Goal: Task Accomplishment & Management: Manage account settings

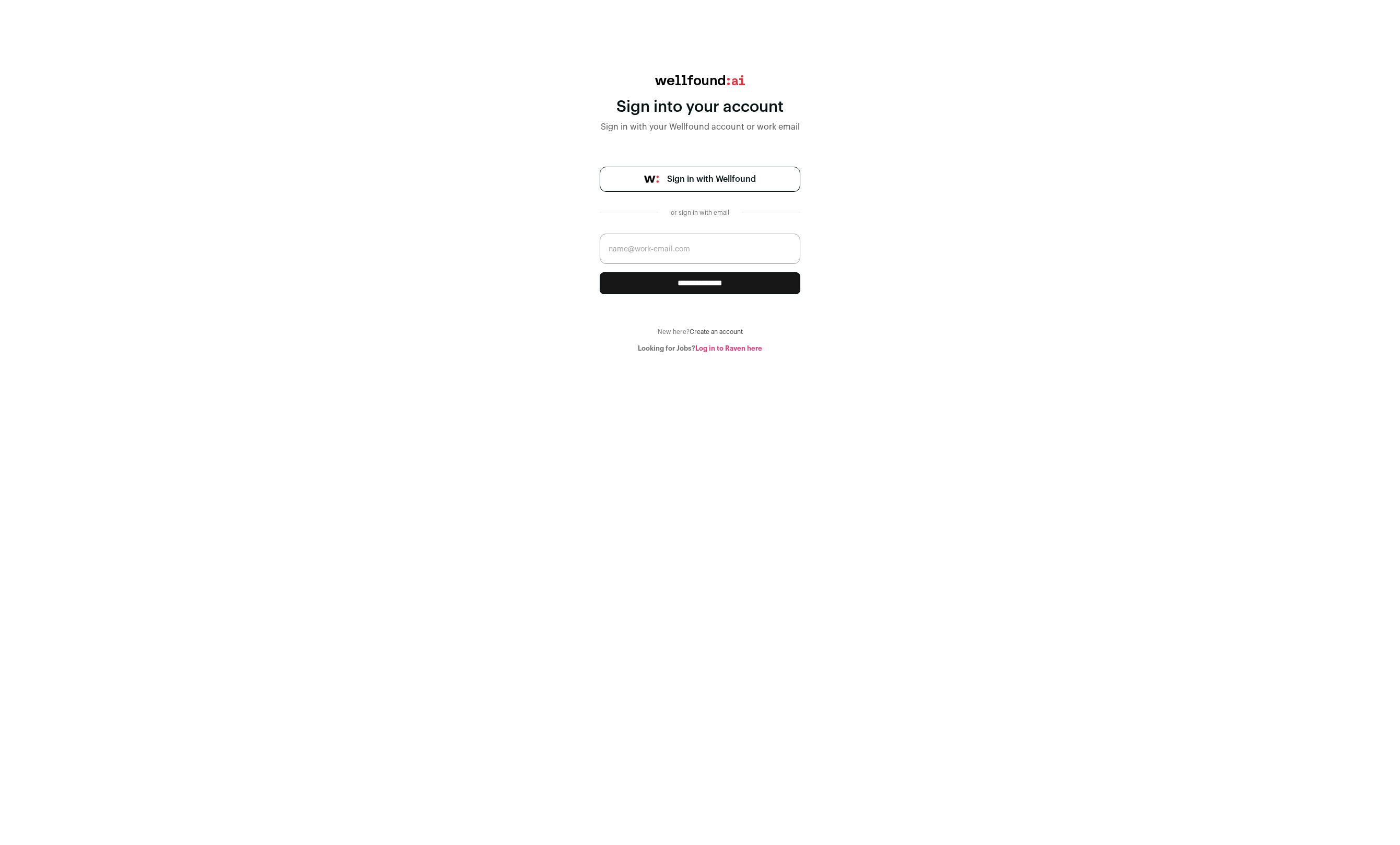
click at [726, 182] on span "Sign in with Wellfound" at bounding box center [712, 179] width 89 height 12
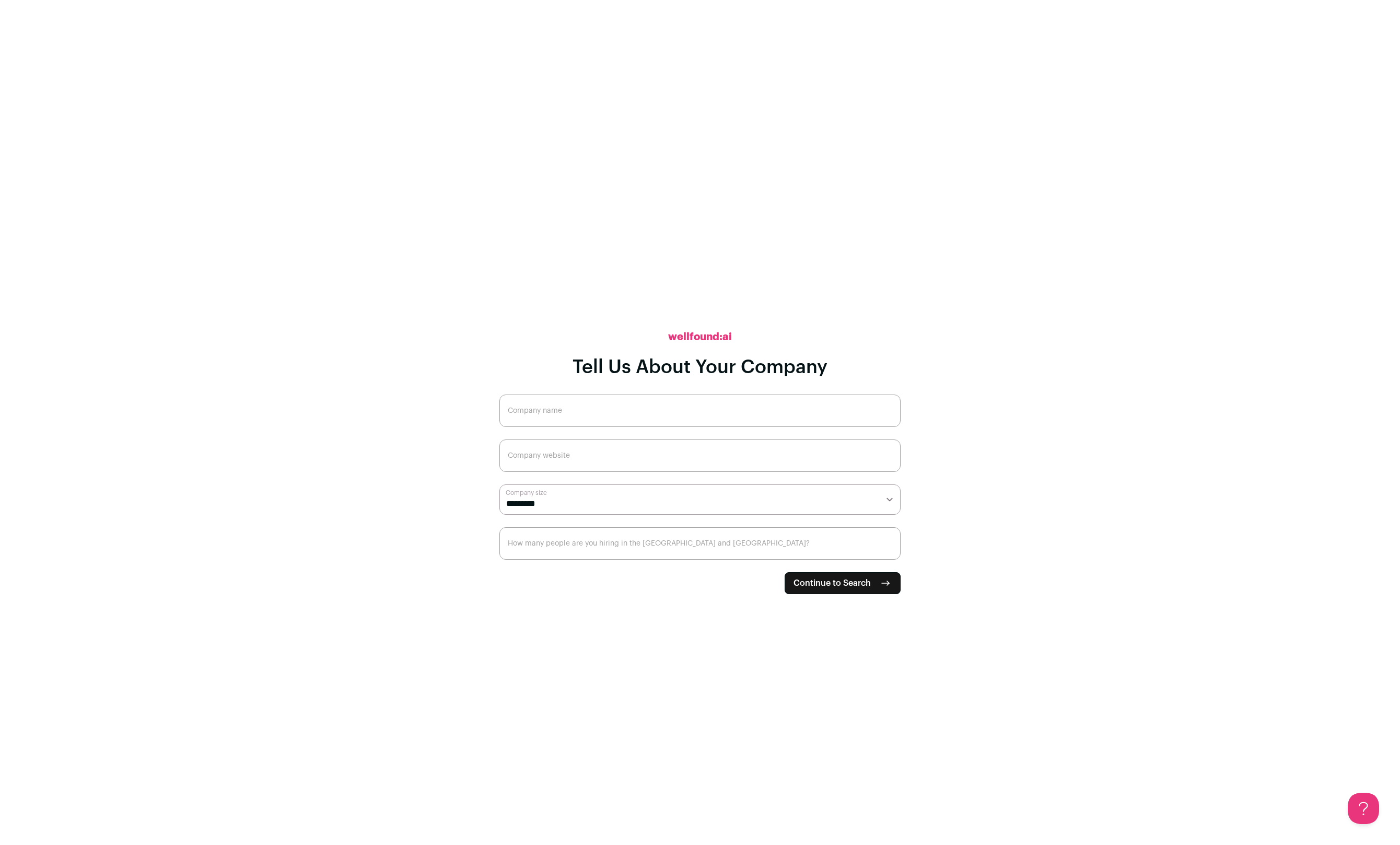
click at [899, 583] on button "Continue to Search" at bounding box center [842, 583] width 116 height 22
click at [606, 412] on input "Company name" at bounding box center [700, 411] width 401 height 32
click at [638, 417] on input "Company name" at bounding box center [700, 411] width 401 height 32
click at [842, 590] on button "Continue to Search" at bounding box center [842, 583] width 116 height 22
click at [569, 415] on input "Company name" at bounding box center [700, 411] width 401 height 32
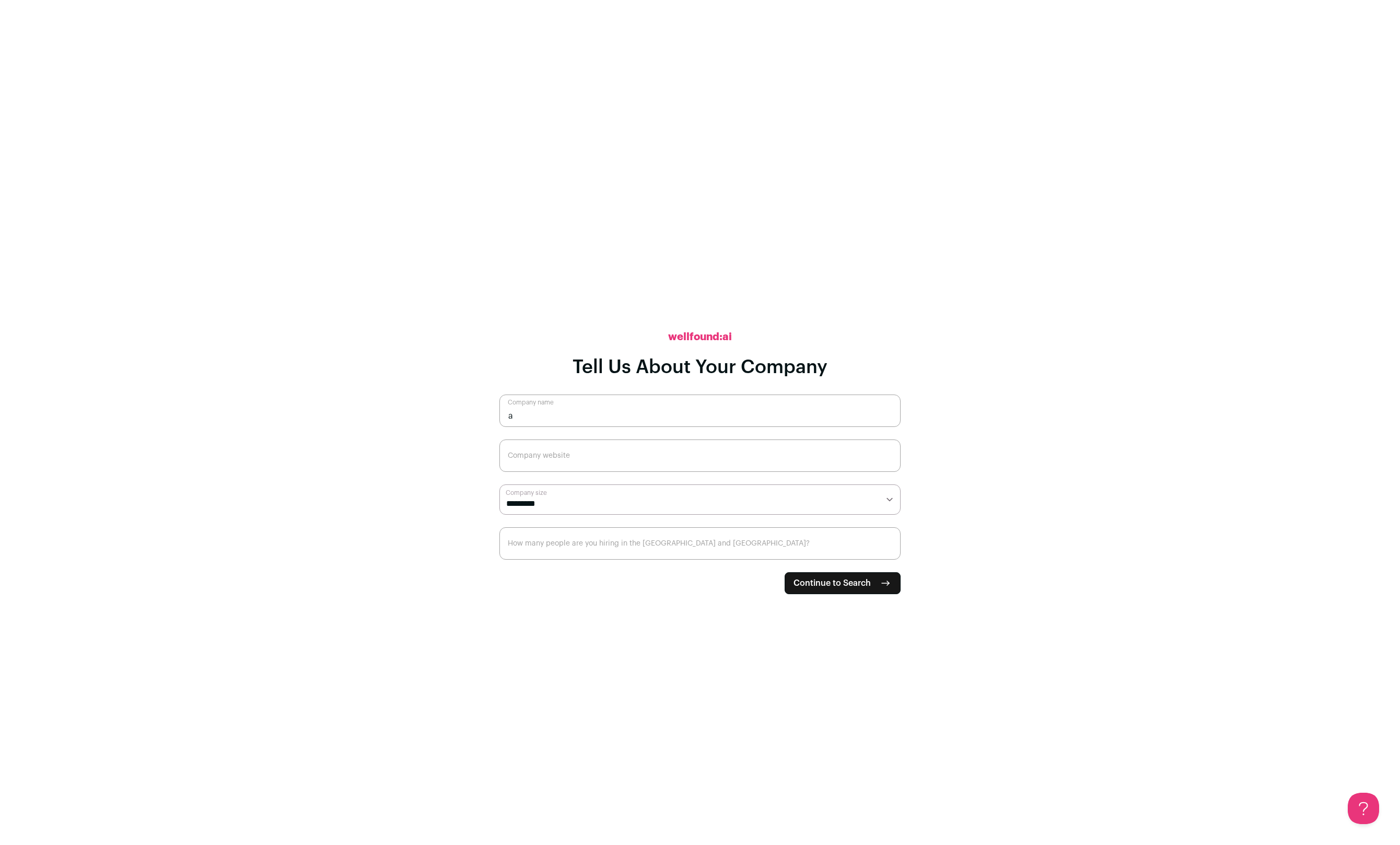
type input "a"
click at [853, 579] on span "Continue to Search" at bounding box center [832, 582] width 77 height 12
click at [645, 460] on input "Company website" at bounding box center [700, 456] width 401 height 32
type input "https://aol.com"
click at [835, 583] on span "Continue to Search" at bounding box center [832, 582] width 77 height 12
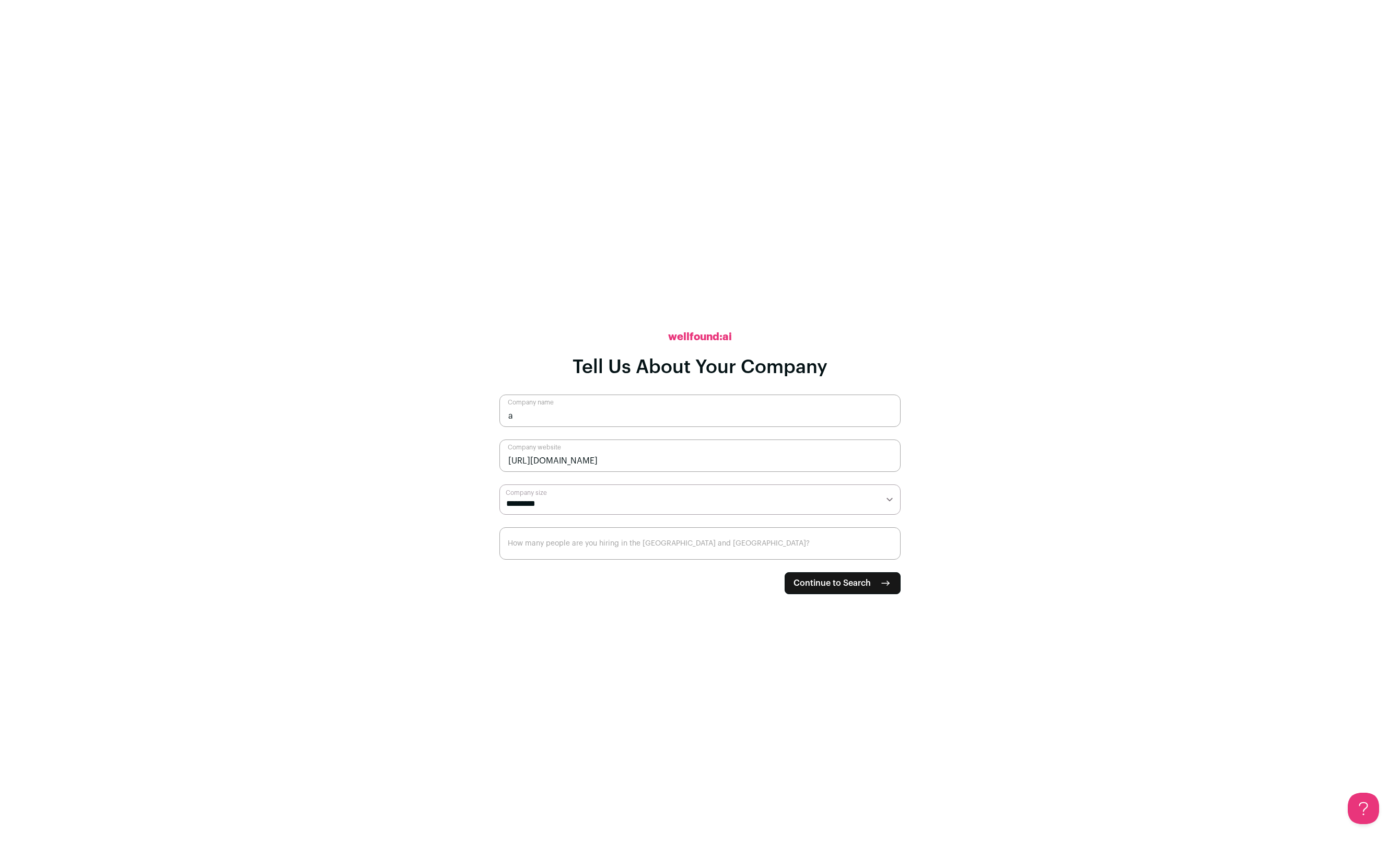
select select "*"
click at [499, 485] on select "**********" at bounding box center [700, 499] width 401 height 30
click at [620, 548] on input "How many people are you hiring in the US and Canada?" at bounding box center [700, 543] width 401 height 32
click at [833, 582] on span "Continue to Search" at bounding box center [832, 582] width 77 height 12
type input "0"
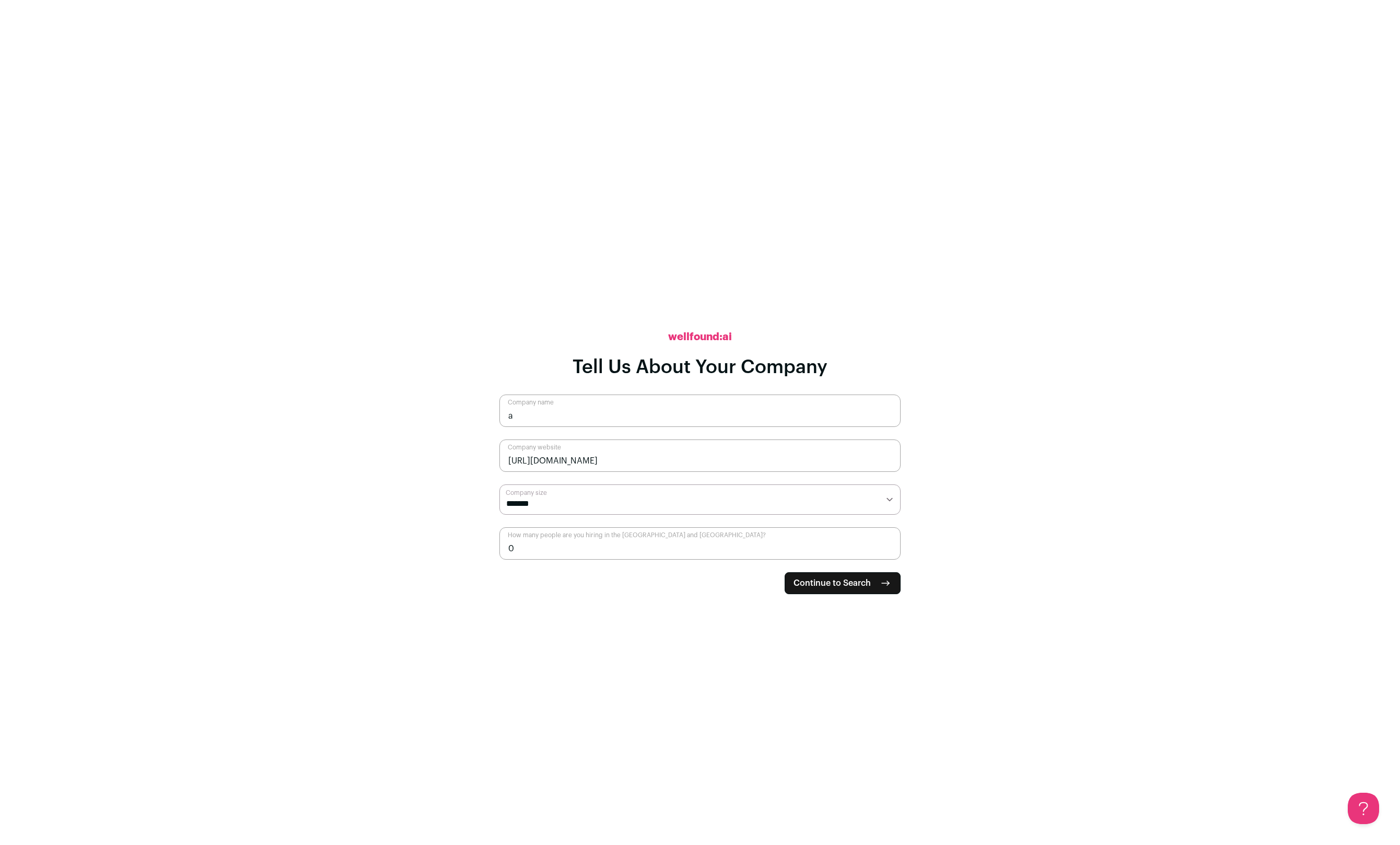
click at [834, 582] on span "Continue to Search" at bounding box center [832, 582] width 77 height 12
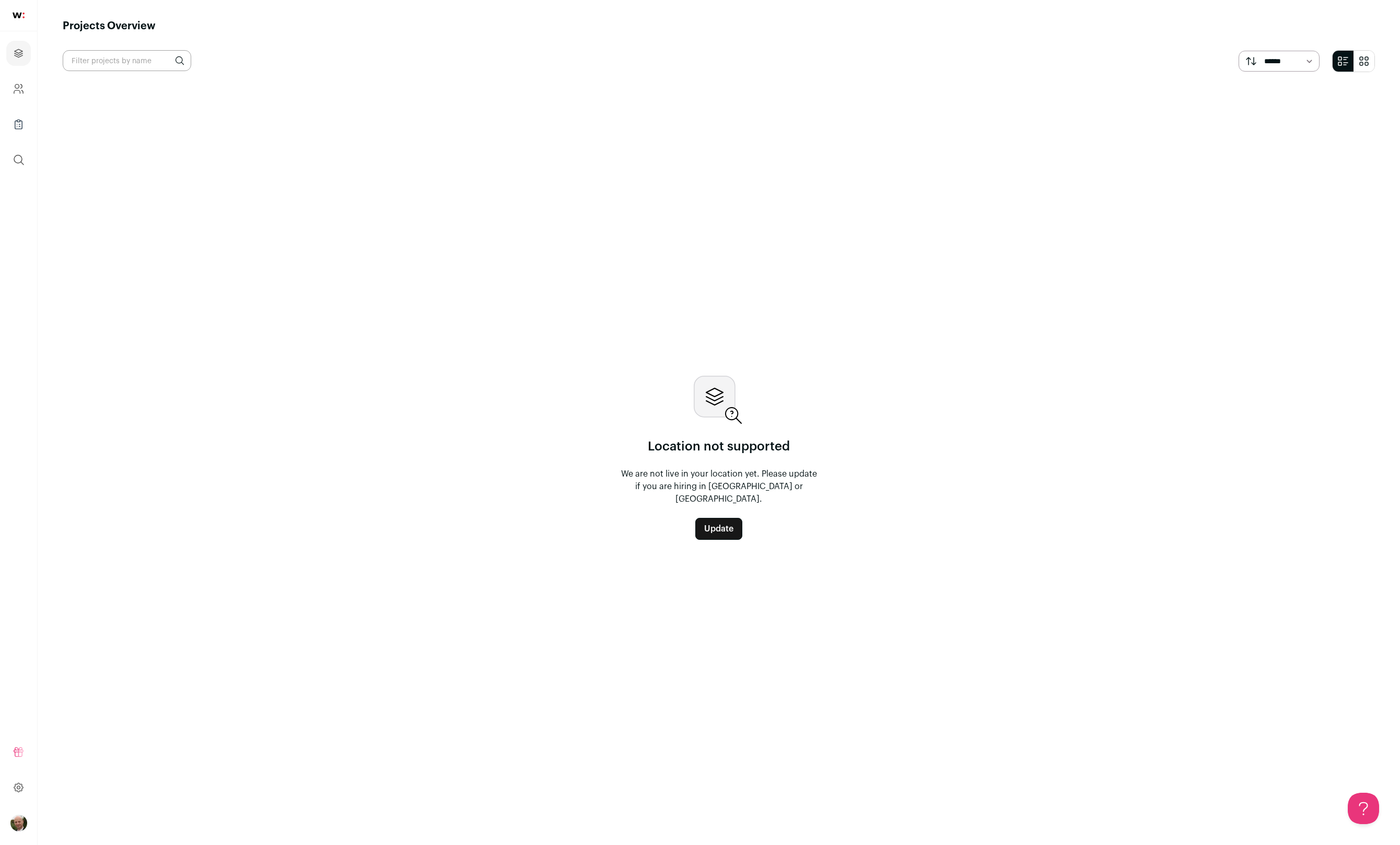
click at [721, 526] on link "Update" at bounding box center [719, 529] width 47 height 22
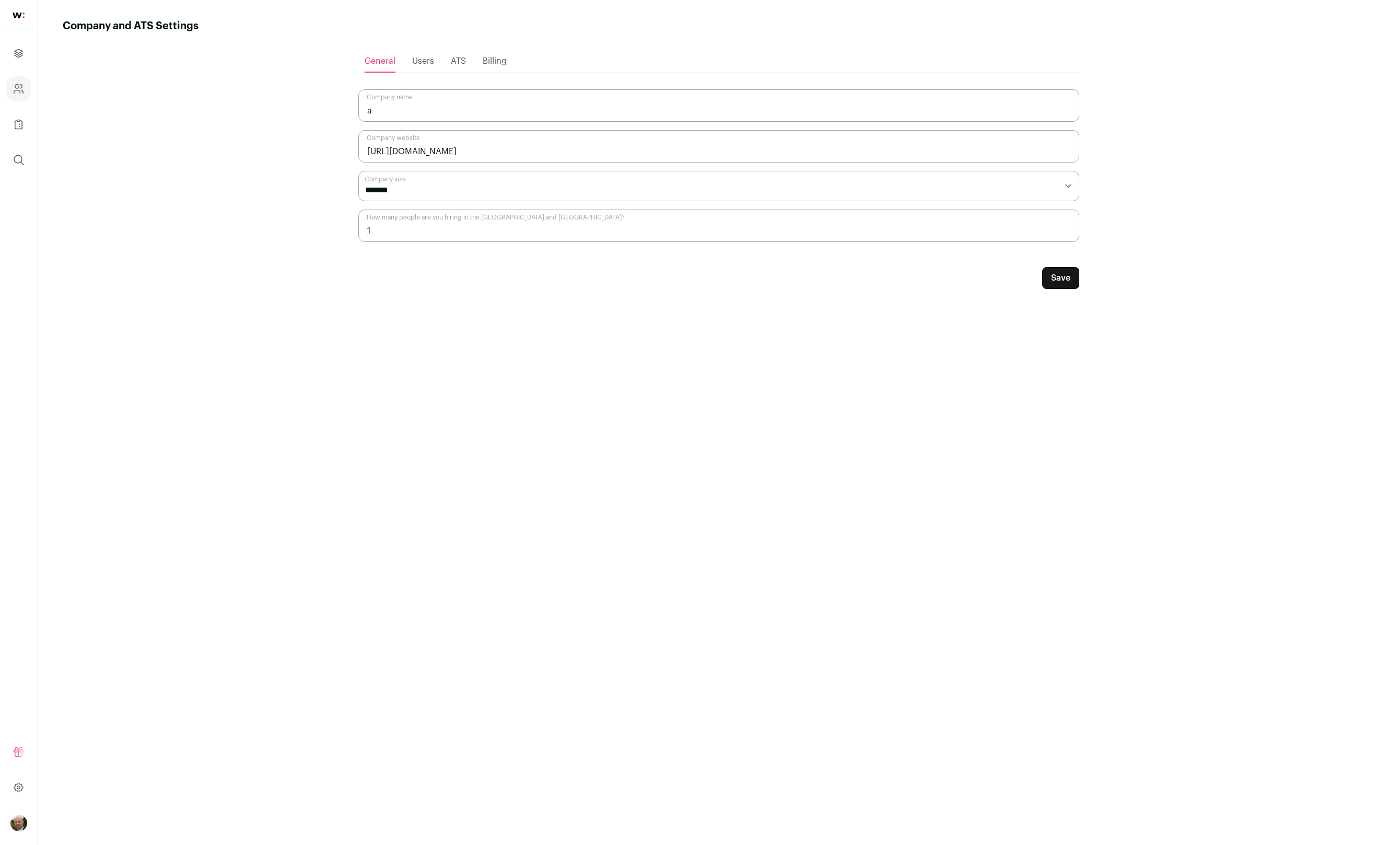
type input "1"
click at [1065, 225] on input "1" at bounding box center [719, 226] width 721 height 32
click at [1054, 281] on button "Save" at bounding box center [1061, 278] width 37 height 22
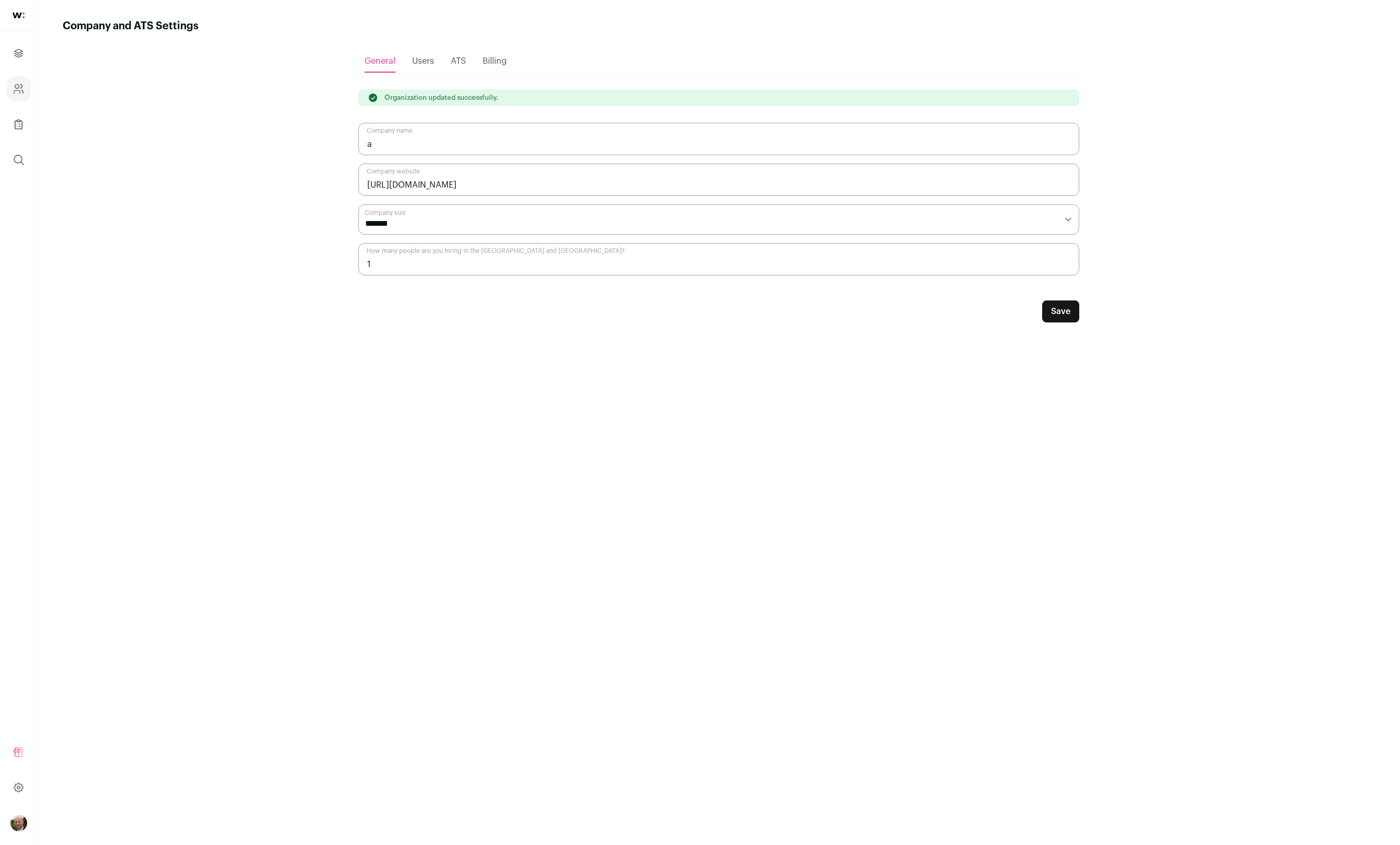
click at [484, 60] on span "Billing" at bounding box center [494, 60] width 24 height 8
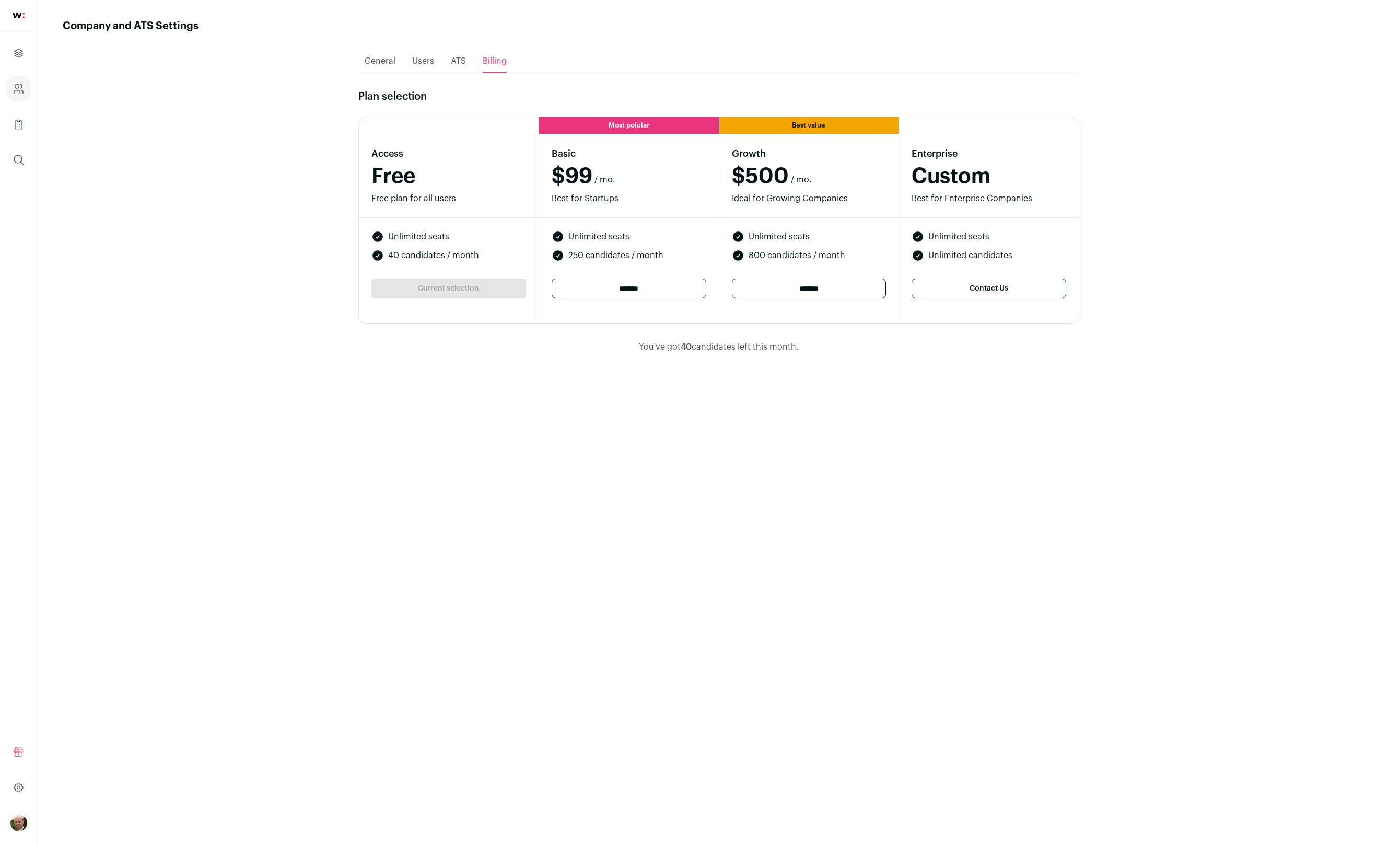
click at [366, 60] on span "General" at bounding box center [380, 60] width 31 height 8
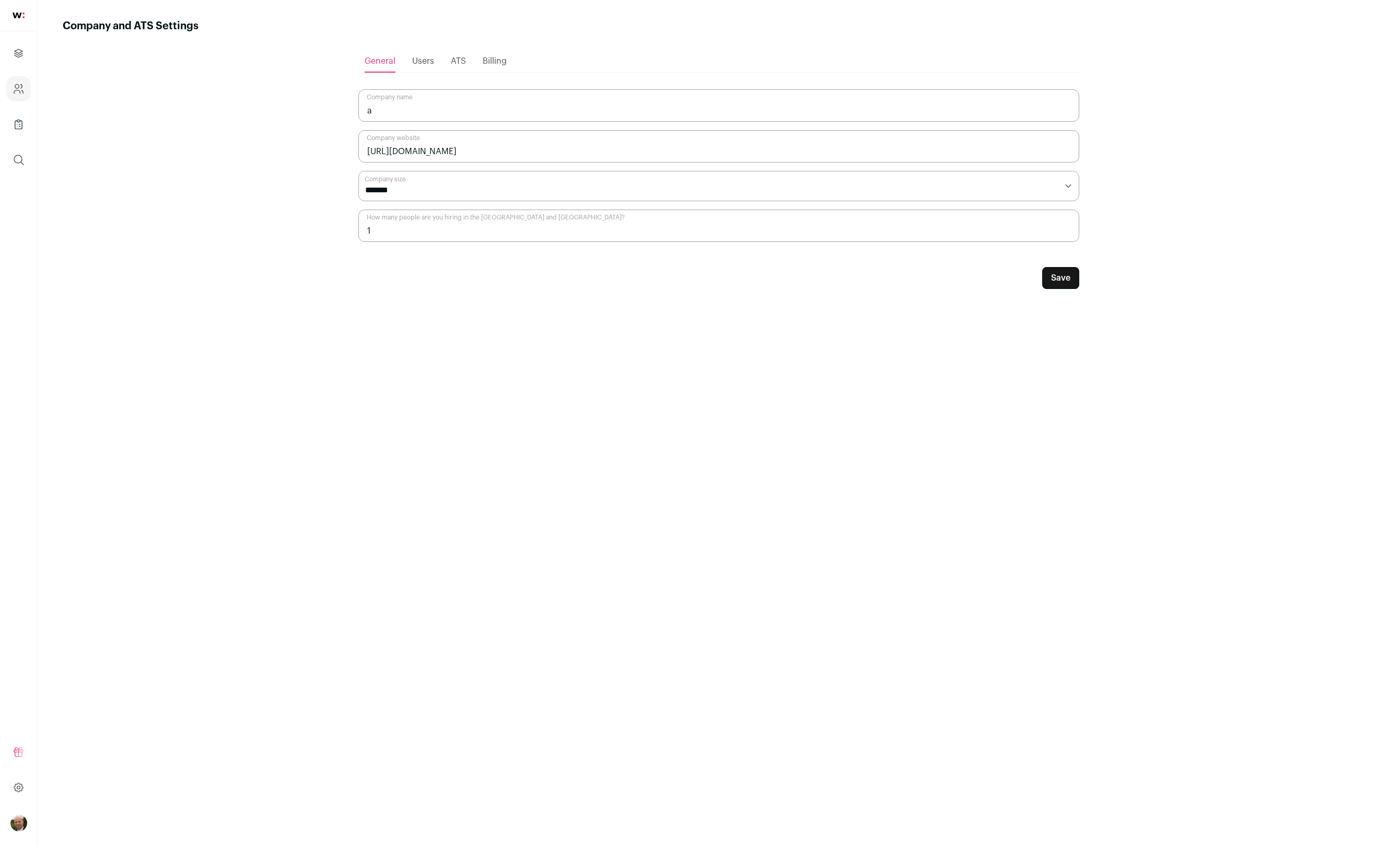
click at [421, 62] on span "Users" at bounding box center [423, 60] width 22 height 8
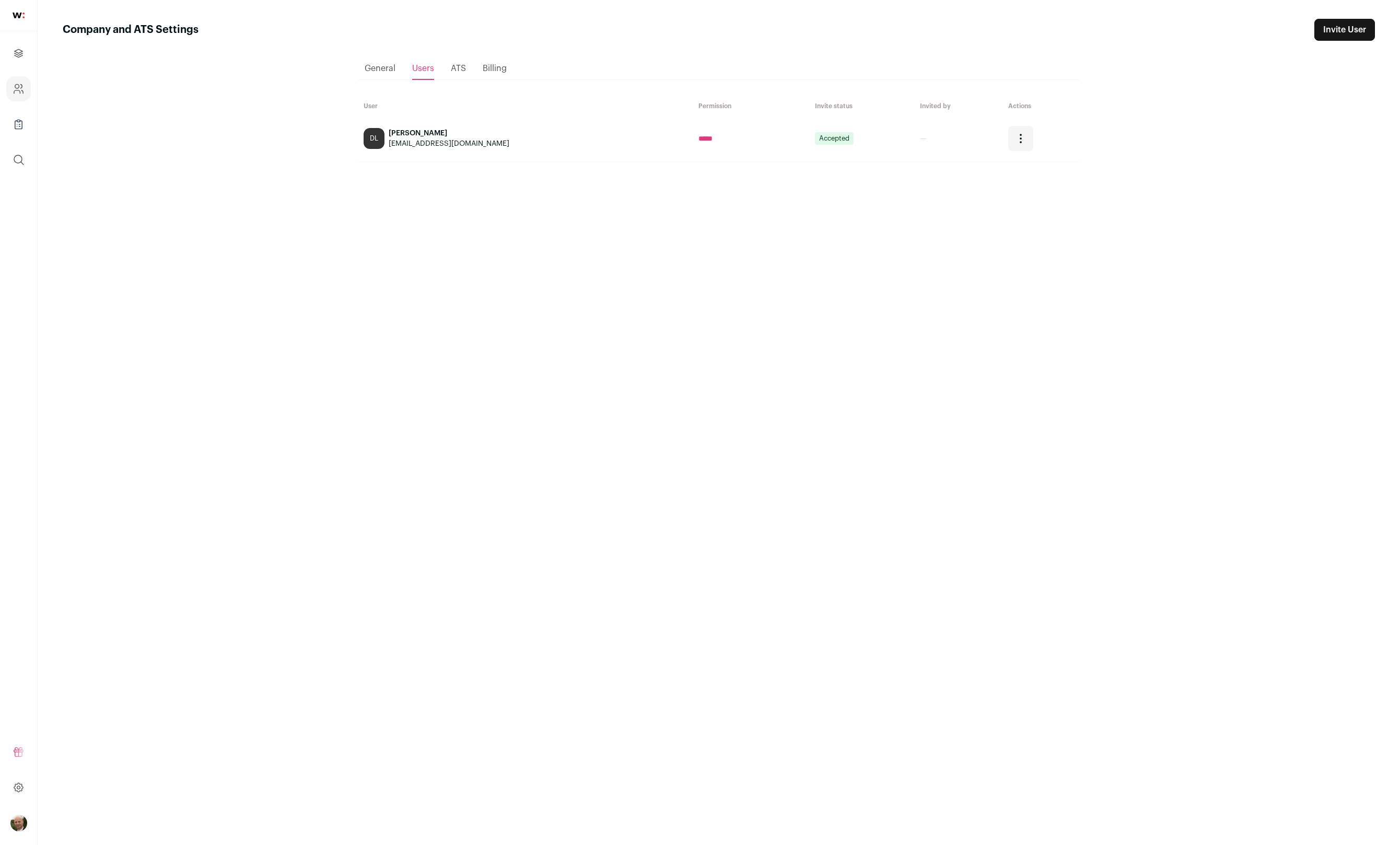
click at [1015, 136] on icon "Open dropdown" at bounding box center [1020, 138] width 12 height 12
click at [843, 293] on div "Loading... General Users ATS Billing User Permission Invite status Invited by A…" at bounding box center [719, 433] width 721 height 785
click at [457, 68] on span "ATS" at bounding box center [459, 68] width 15 height 8
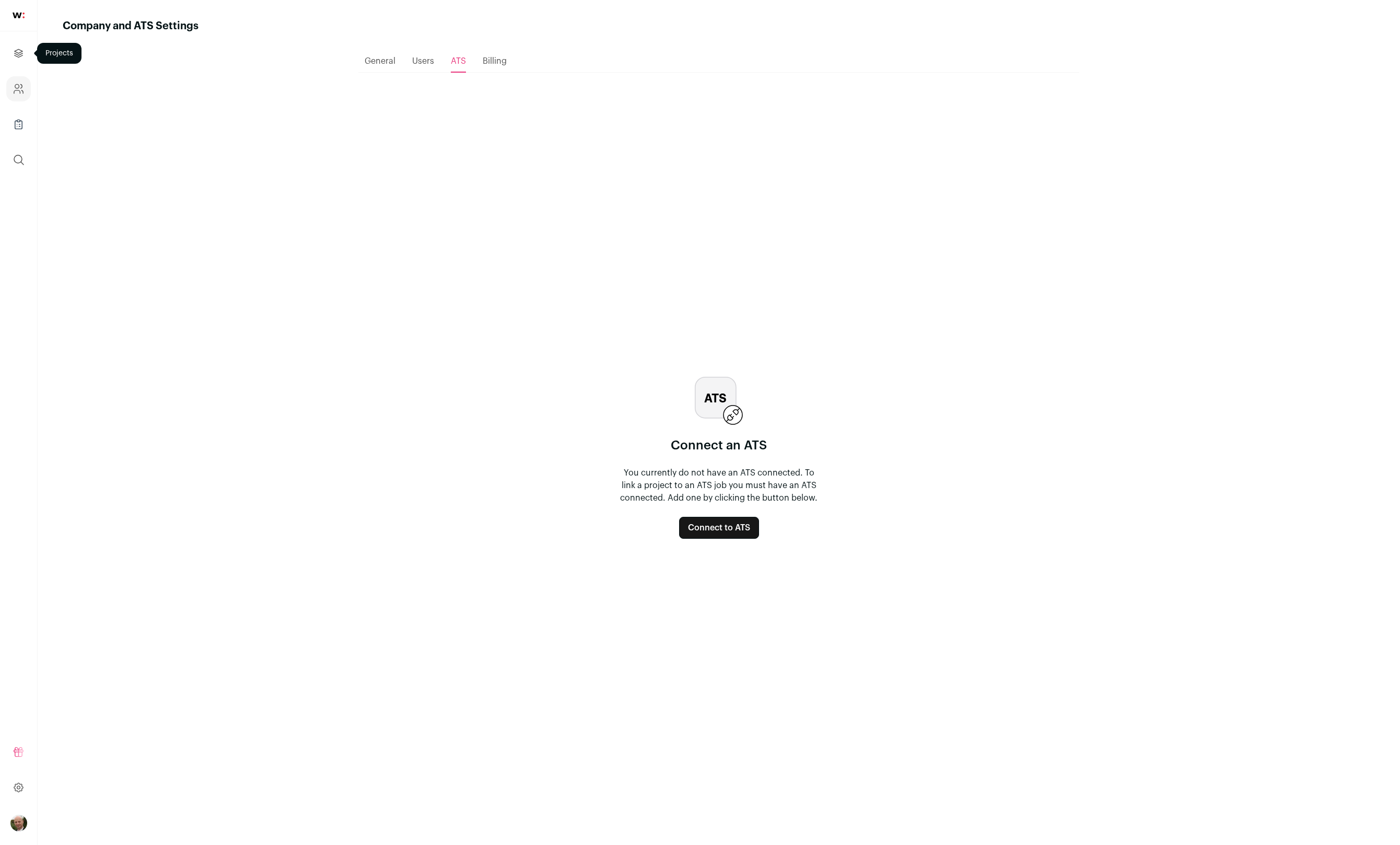
click at [18, 48] on icon "Projects" at bounding box center [18, 53] width 12 height 12
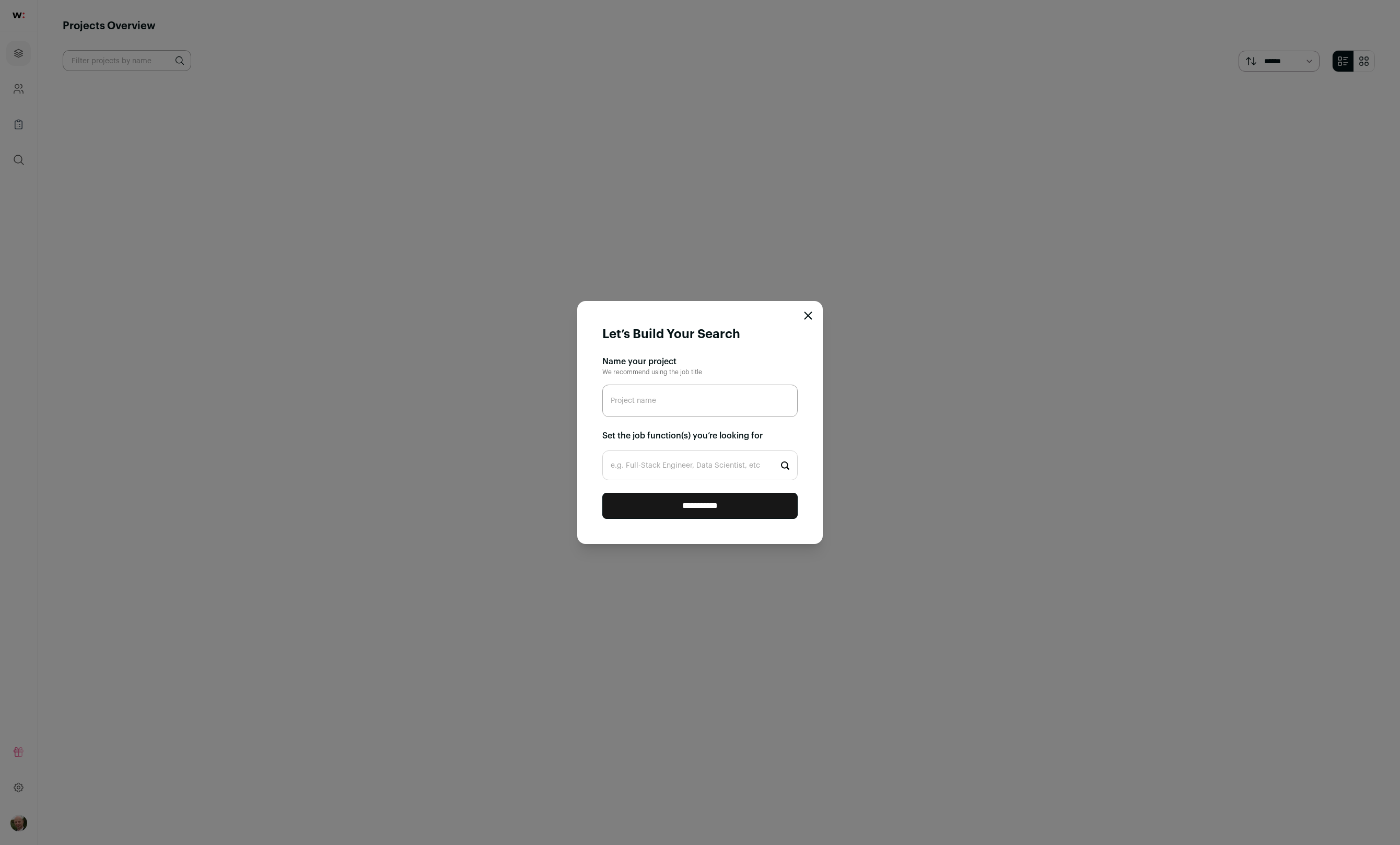
click at [807, 311] on icon "Close modal" at bounding box center [808, 315] width 8 height 8
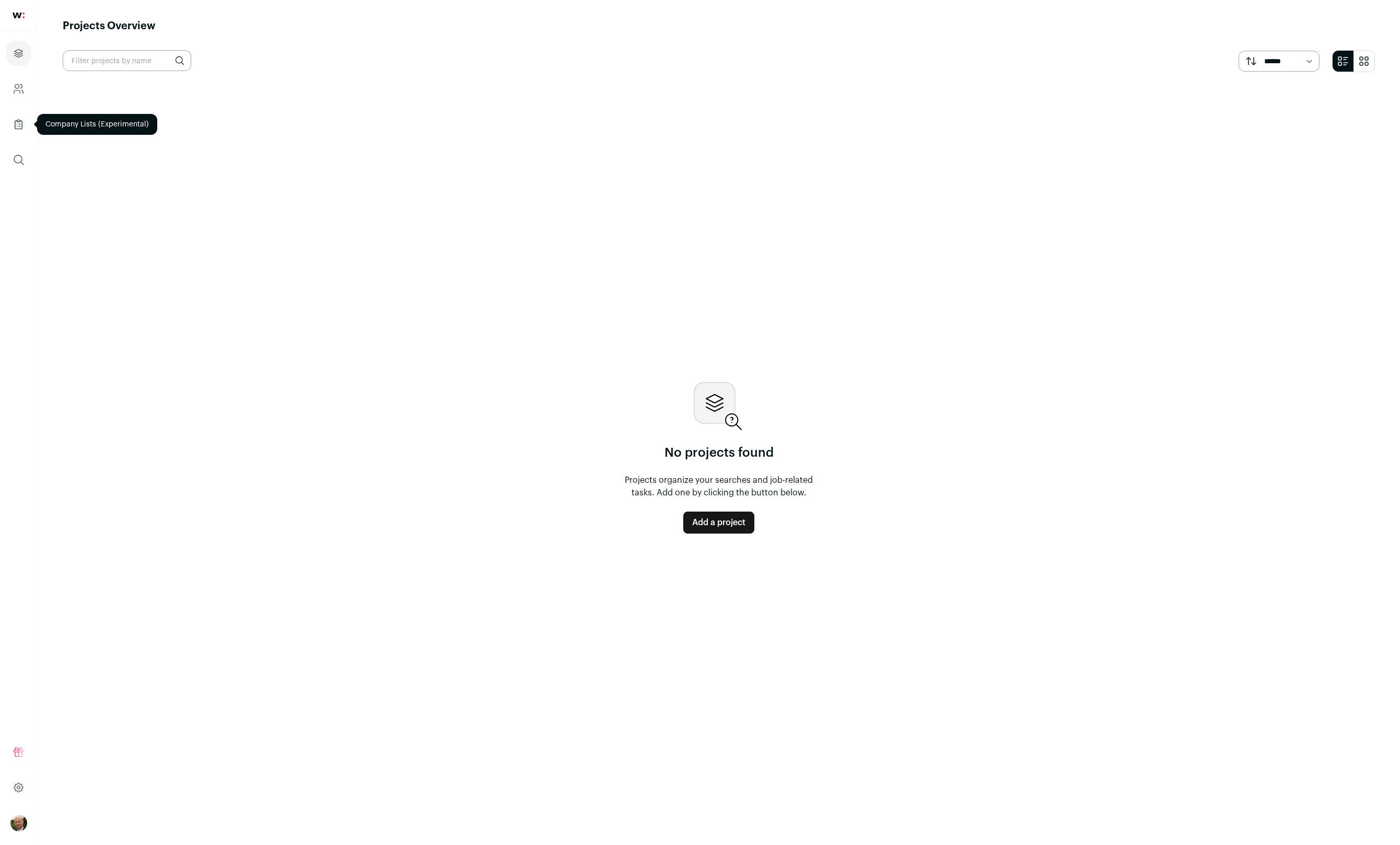
click at [19, 127] on icon "Company Lists" at bounding box center [18, 124] width 12 height 12
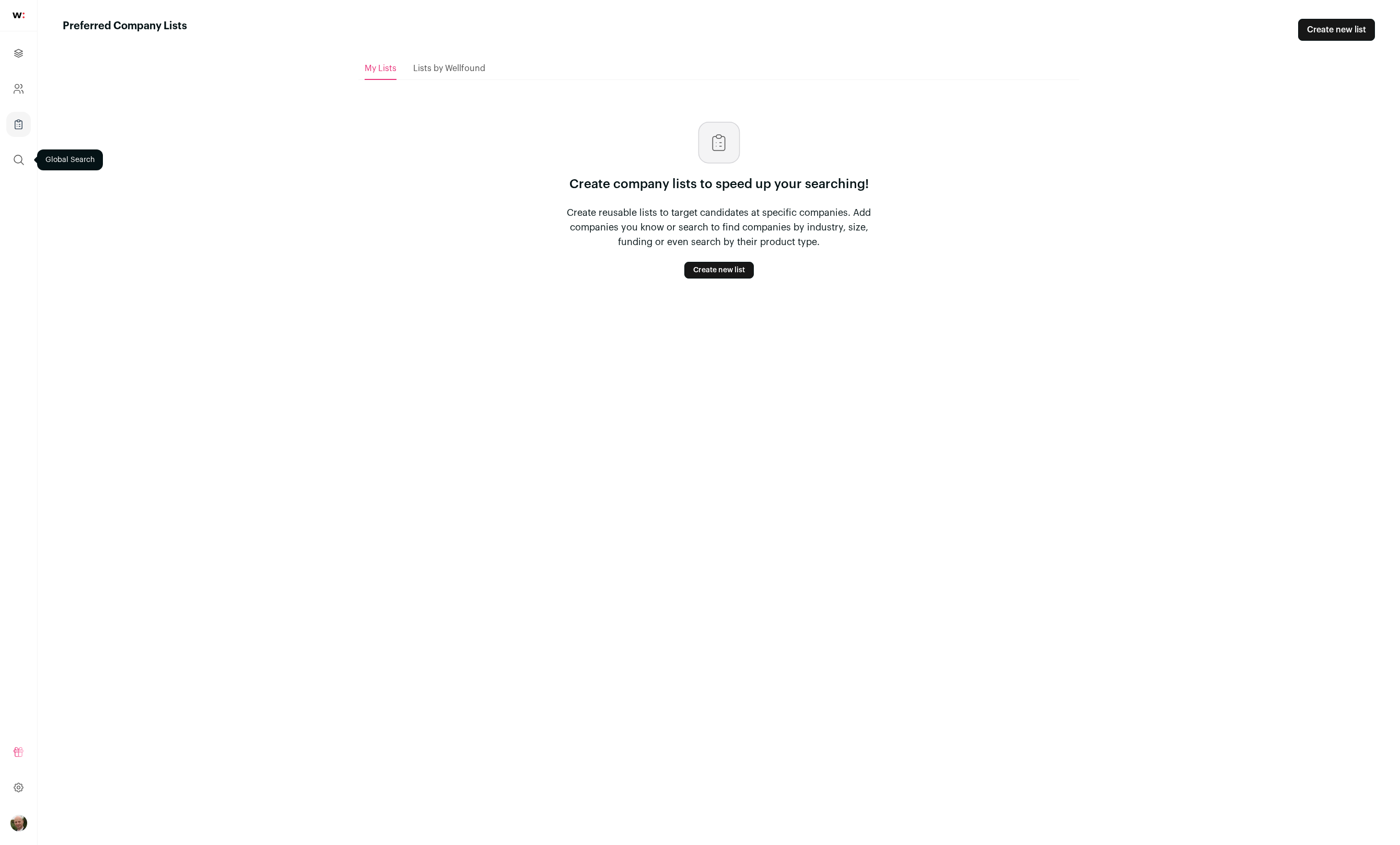
click at [14, 163] on icon "submit" at bounding box center [18, 160] width 12 height 12
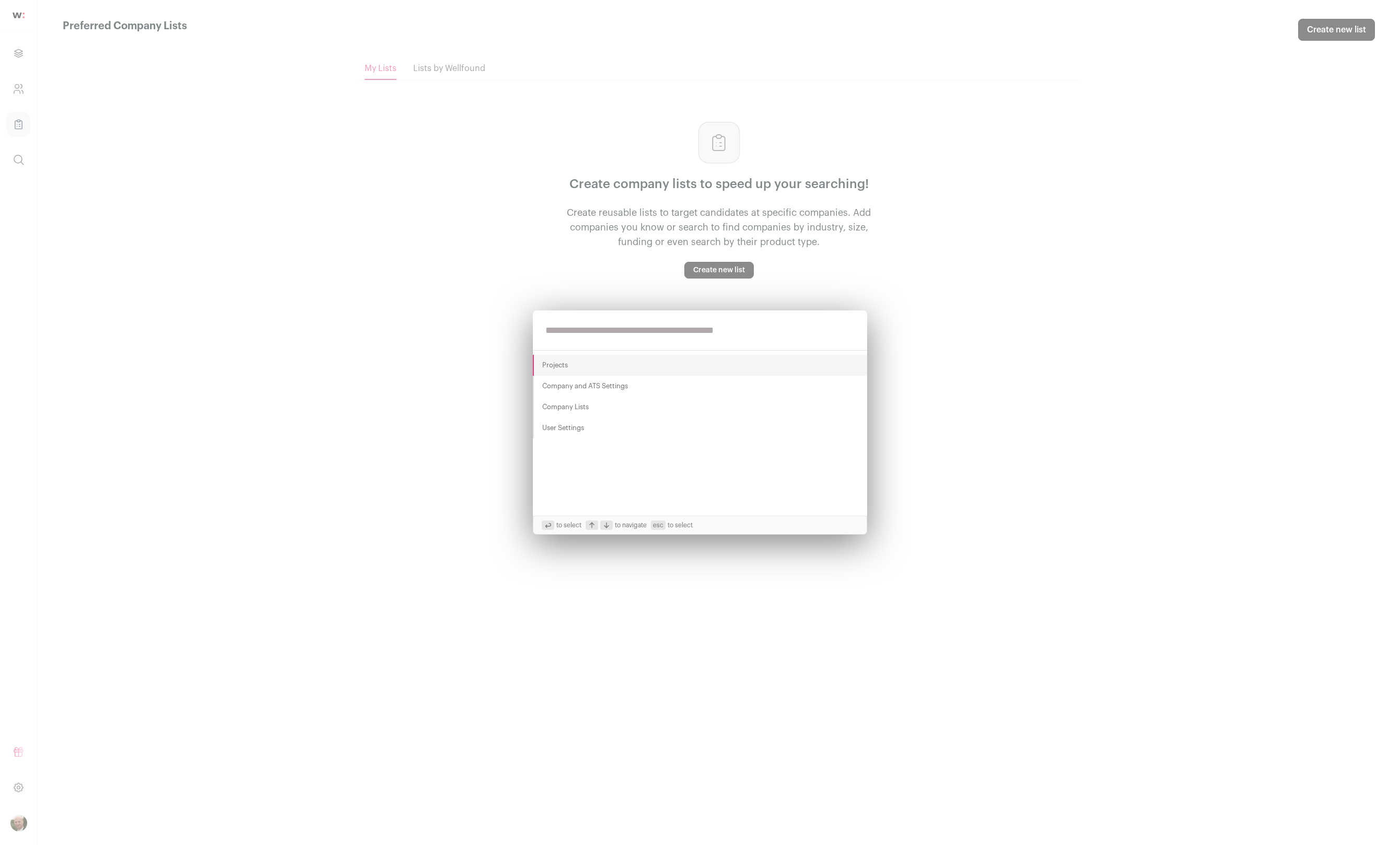
click at [17, 15] on div "Projects Company and ATS Settings Company Lists User Settings to select to navi…" at bounding box center [700, 422] width 1400 height 845
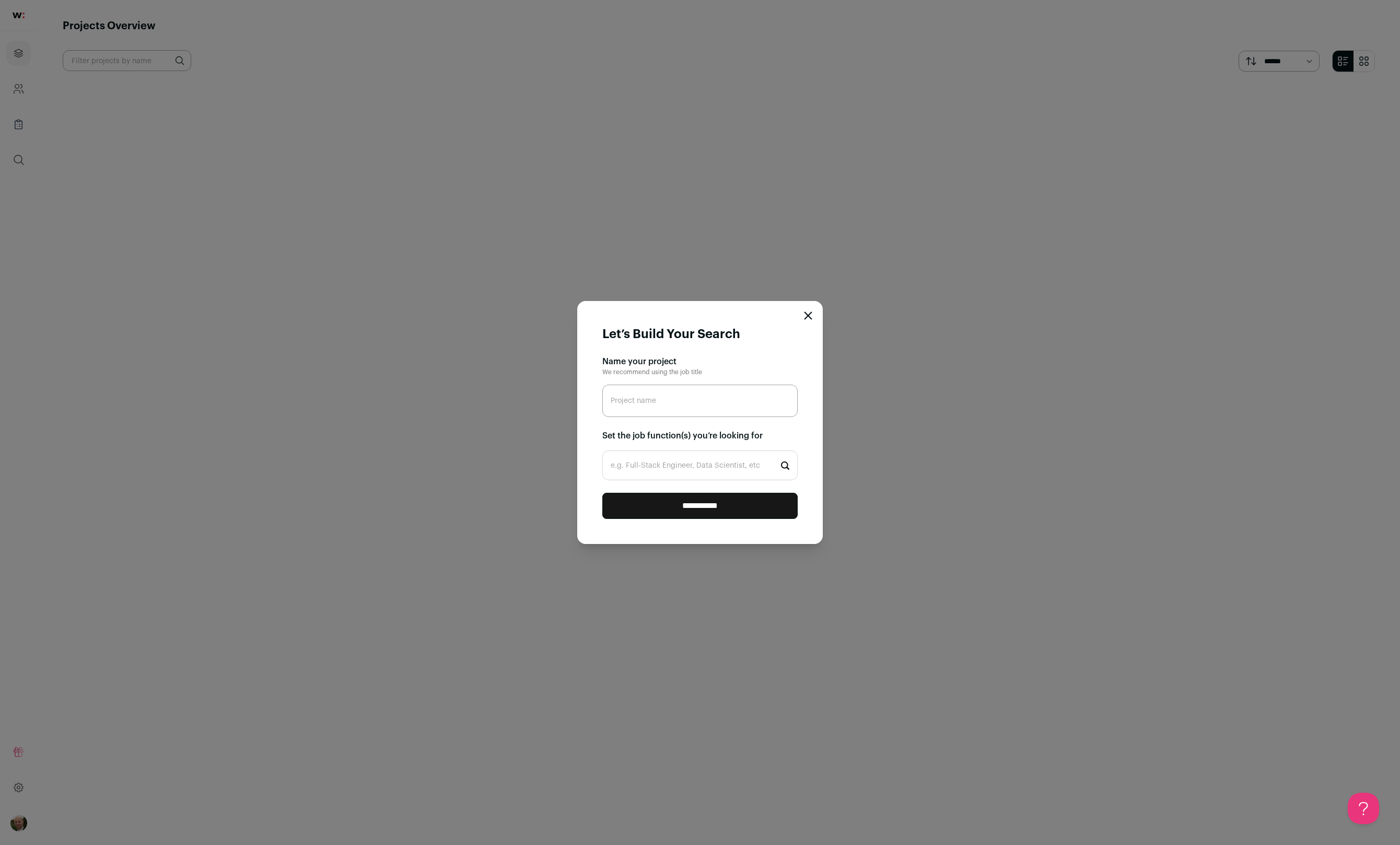
click at [807, 315] on icon "Close modal" at bounding box center [808, 316] width 7 height 7
click at [809, 313] on icon "Close modal" at bounding box center [808, 315] width 8 height 8
